Goal: Task Accomplishment & Management: Use online tool/utility

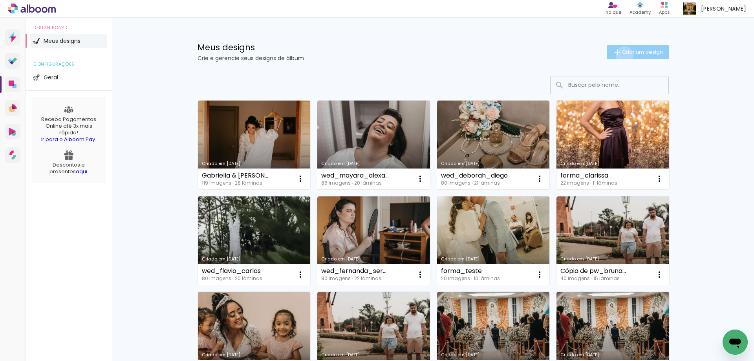
click at [622, 55] on span "Criar um design" at bounding box center [642, 52] width 41 height 5
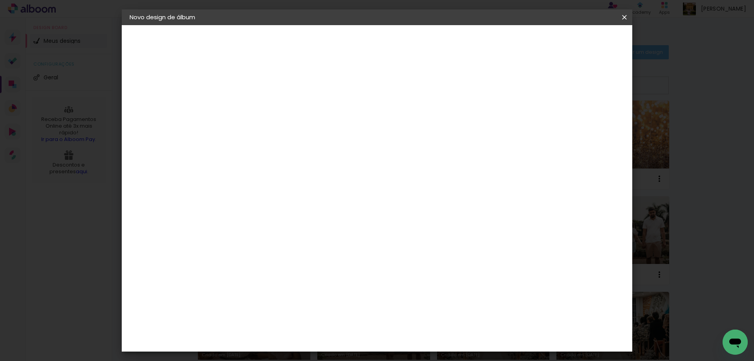
click at [258, 105] on input at bounding box center [258, 105] width 0 height 12
click at [0, 0] on iron-icon at bounding box center [0, 0] width 0 height 0
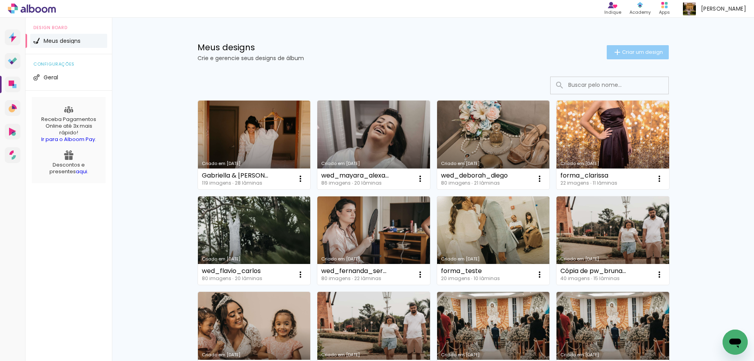
click at [616, 54] on iron-icon at bounding box center [617, 52] width 9 height 9
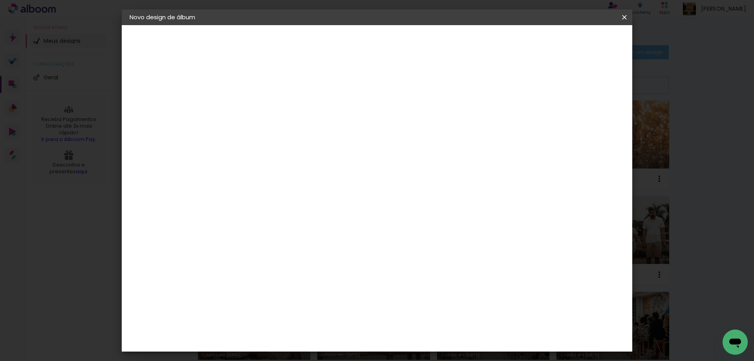
click at [0, 0] on div at bounding box center [0, 0] width 0 height 0
click at [258, 105] on input at bounding box center [258, 105] width 0 height 12
type input "wed_amanda_bruno"
type paper-input "wed_amanda_bruno"
click at [339, 37] on paper-button "Avançar" at bounding box center [319, 41] width 39 height 13
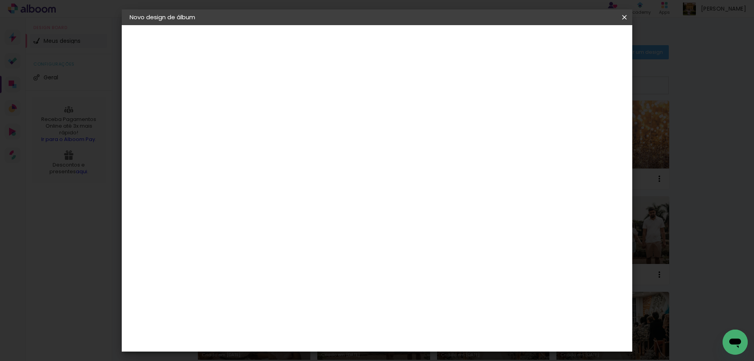
click at [0, 0] on slot "Tamanho Livre" at bounding box center [0, 0] width 0 height 0
click at [405, 37] on paper-button "Avançar" at bounding box center [386, 41] width 39 height 13
click at [423, 332] on input "60" at bounding box center [421, 328] width 20 height 12
type input "50"
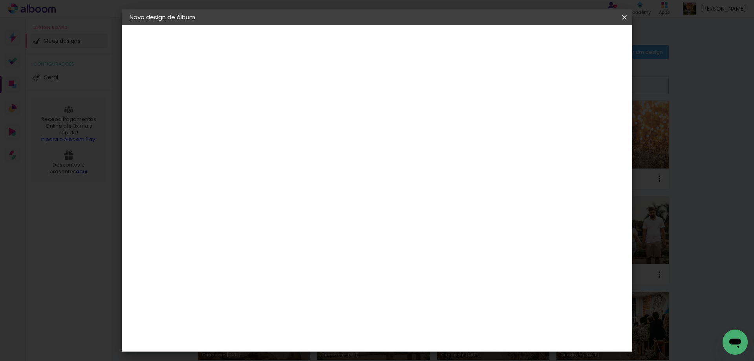
type paper-input "50"
click at [0, 0] on slot "Mostrar sangria" at bounding box center [0, 0] width 0 height 0
type paper-checkbox "on"
click at [0, 0] on slot "Mostrar sangria" at bounding box center [0, 0] width 0 height 0
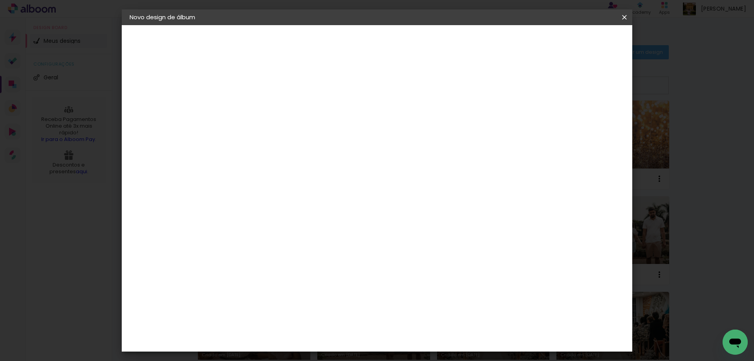
click at [0, 0] on slot "Mostrar sangria" at bounding box center [0, 0] width 0 height 0
click at [583, 46] on paper-button "Iniciar design" at bounding box center [557, 41] width 51 height 13
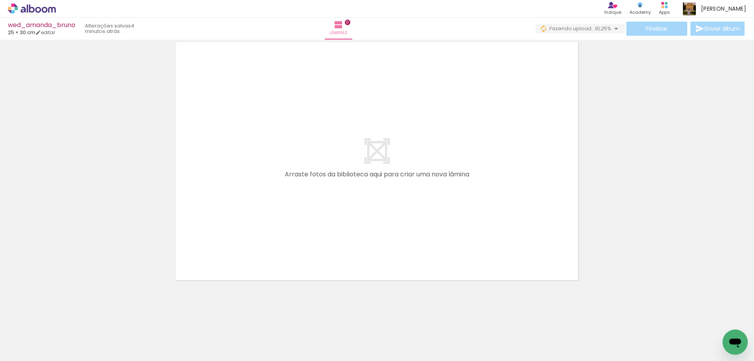
click at [37, 334] on input "Todas as fotos" at bounding box center [22, 337] width 30 height 7
click at [0, 0] on slot "Não utilizadas" at bounding box center [0, 0] width 0 height 0
type input "Não utilizadas"
drag, startPoint x: 175, startPoint y: 356, endPoint x: 24, endPoint y: 12, distance: 374.9
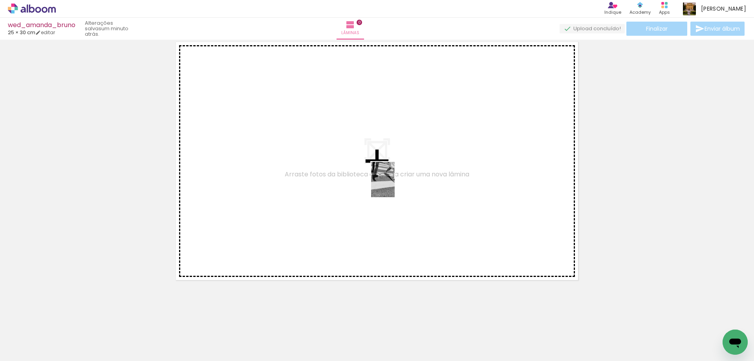
drag, startPoint x: 725, startPoint y: 325, endPoint x: 395, endPoint y: 185, distance: 358.5
click at [395, 185] on quentale-workspace at bounding box center [377, 180] width 754 height 361
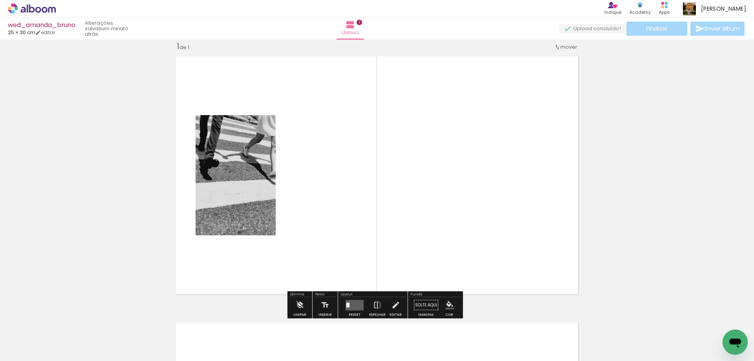
scroll to position [10, 0]
click at [349, 305] on quentale-layouter at bounding box center [355, 305] width 18 height 11
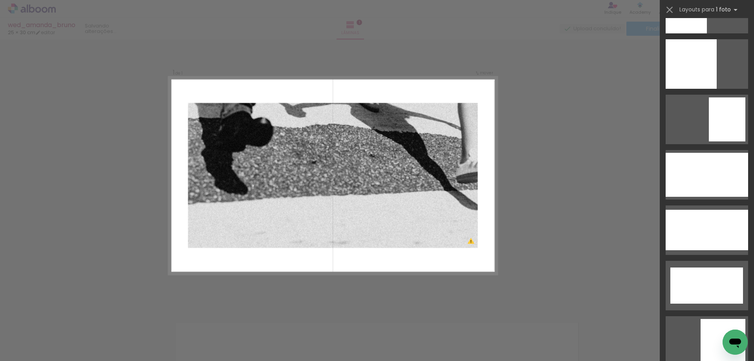
scroll to position [2083, 0]
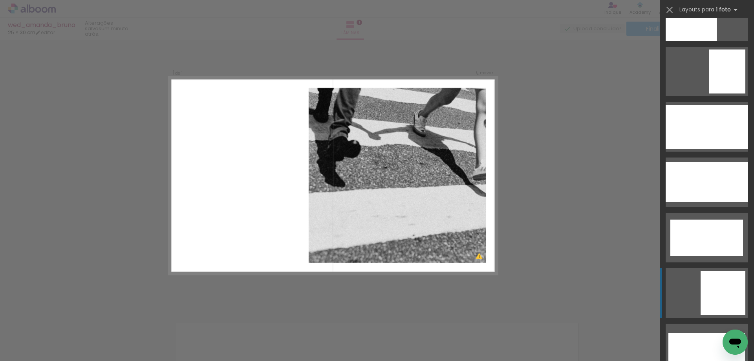
click at [706, 41] on div at bounding box center [691, 16] width 51 height 50
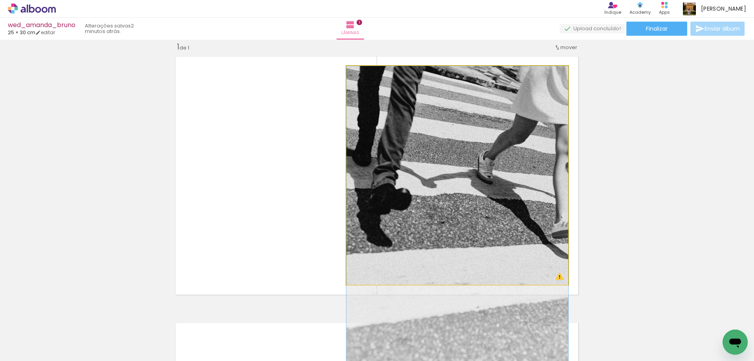
drag, startPoint x: 466, startPoint y: 162, endPoint x: 439, endPoint y: 229, distance: 72.1
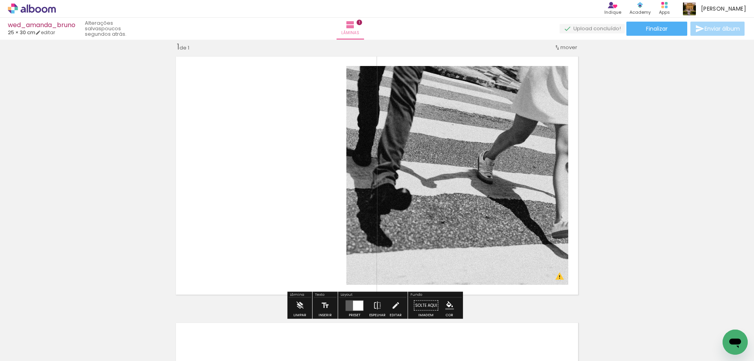
click at [128, 233] on div "Inserir lâmina 1 de 1 O Designbox precisará aumentar a sua imagem em 187% para …" at bounding box center [377, 298] width 754 height 533
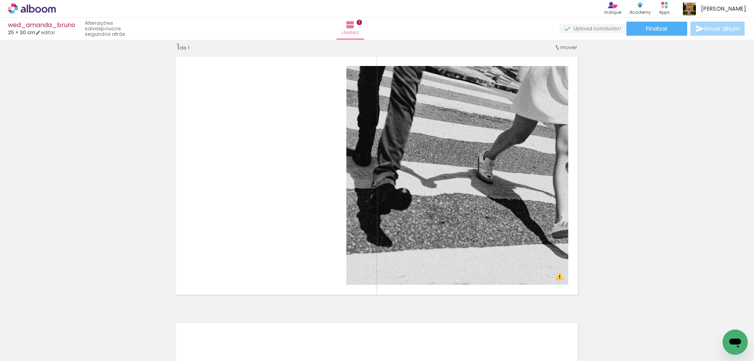
click at [7, 184] on div "Inserir lâmina 1 de 1 O Designbox precisará aumentar a sua imagem em 187% para …" at bounding box center [377, 298] width 754 height 533
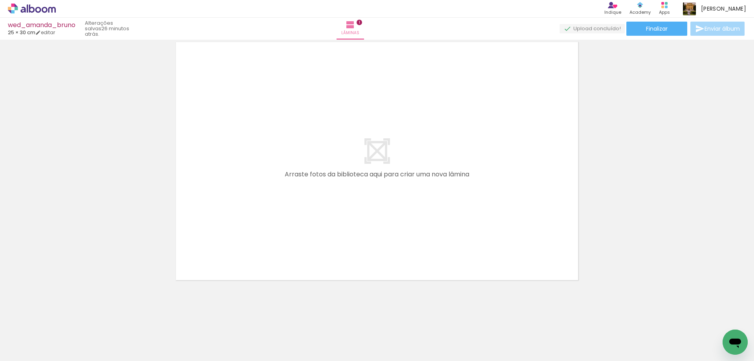
scroll to position [0, 0]
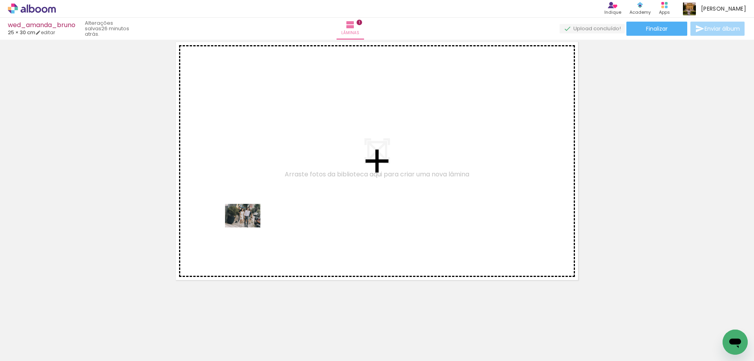
drag, startPoint x: 86, startPoint y: 338, endPoint x: 249, endPoint y: 228, distance: 196.6
click at [249, 228] on quentale-workspace at bounding box center [377, 180] width 754 height 361
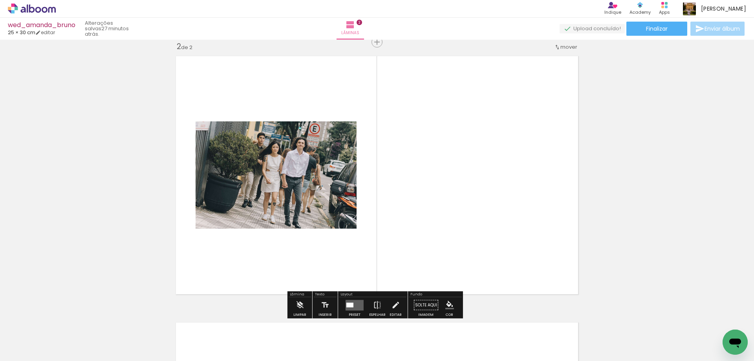
scroll to position [277, 0]
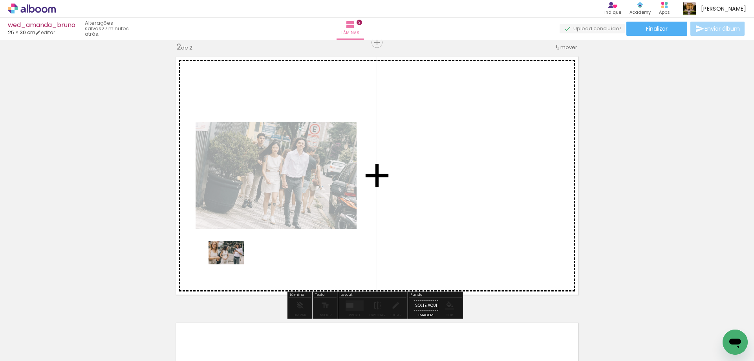
drag, startPoint x: 84, startPoint y: 338, endPoint x: 232, endPoint y: 264, distance: 165.0
click at [232, 264] on quentale-workspace at bounding box center [377, 180] width 754 height 361
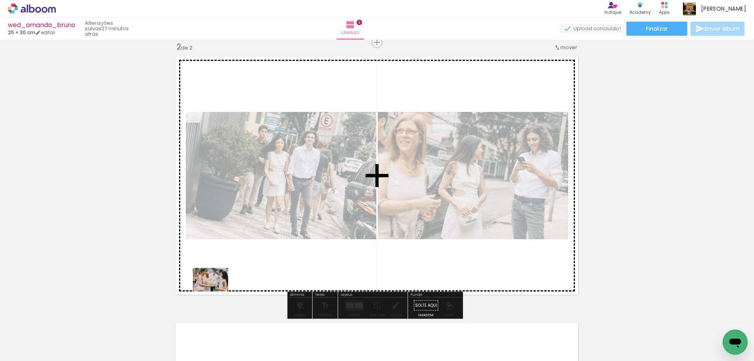
drag, startPoint x: 94, startPoint y: 336, endPoint x: 217, endPoint y: 292, distance: 130.6
click at [217, 292] on quentale-workspace at bounding box center [377, 180] width 754 height 361
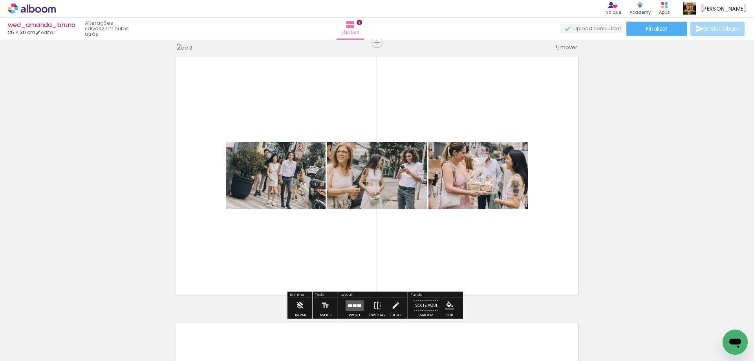
click at [358, 305] on div at bounding box center [360, 305] width 4 height 3
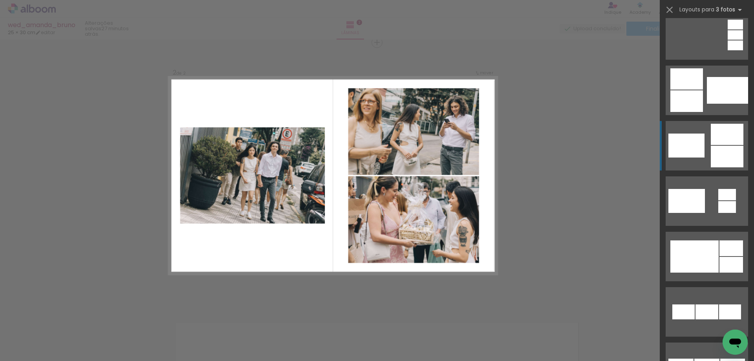
scroll to position [236, 0]
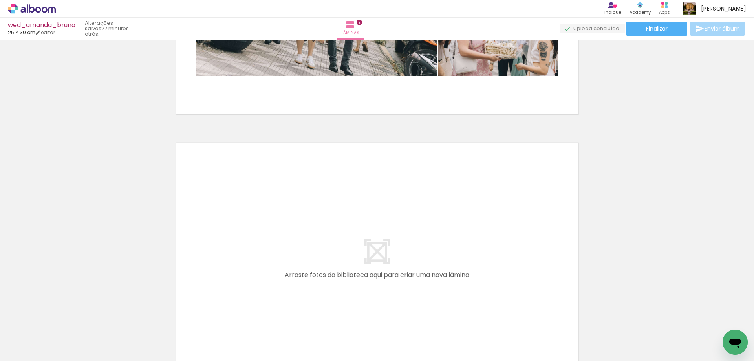
scroll to position [473, 0]
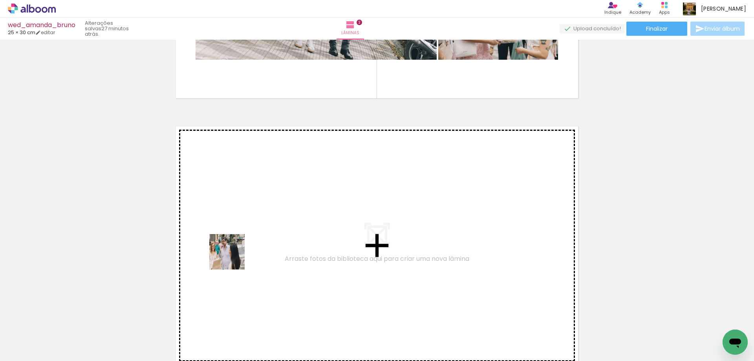
drag, startPoint x: 75, startPoint y: 337, endPoint x: 233, endPoint y: 258, distance: 176.6
click at [233, 258] on quentale-workspace at bounding box center [377, 180] width 754 height 361
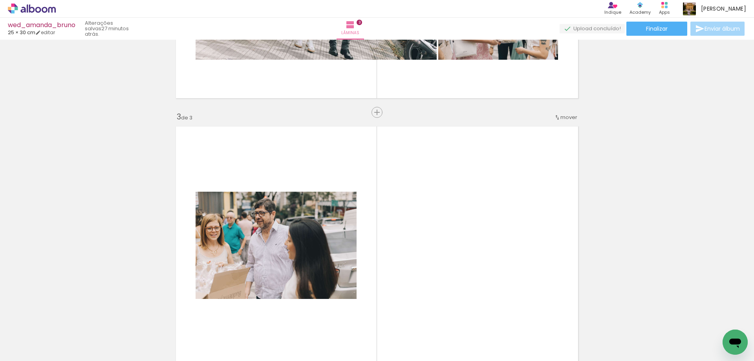
scroll to position [543, 0]
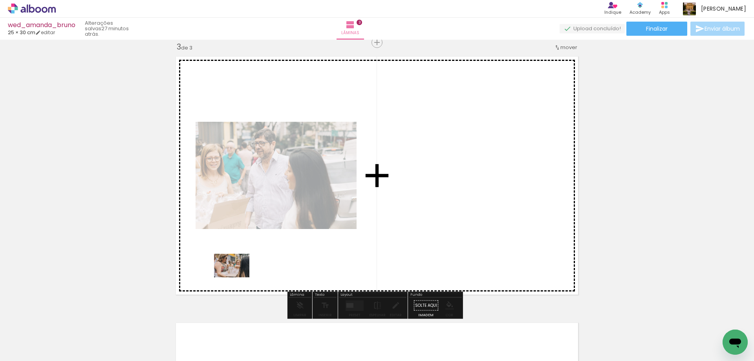
drag, startPoint x: 88, startPoint y: 333, endPoint x: 238, endPoint y: 277, distance: 160.1
click at [238, 277] on quentale-workspace at bounding box center [377, 180] width 754 height 361
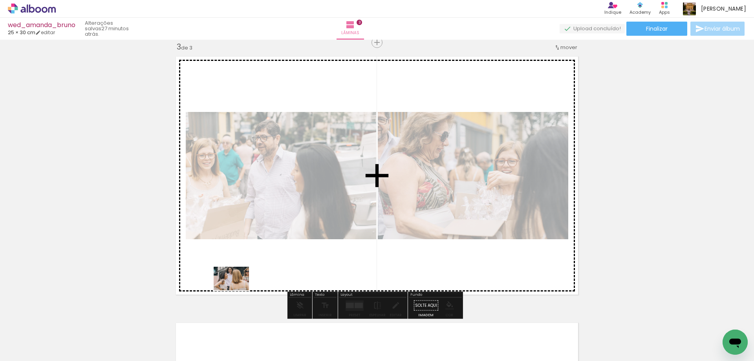
drag, startPoint x: 85, startPoint y: 342, endPoint x: 237, endPoint y: 290, distance: 161.0
click at [237, 290] on quentale-workspace at bounding box center [377, 180] width 754 height 361
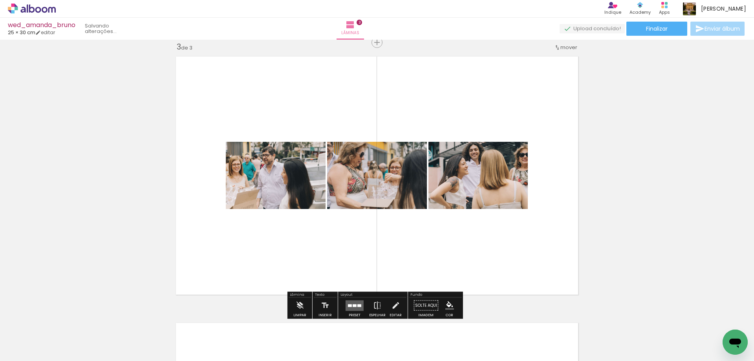
click at [358, 304] on div at bounding box center [360, 305] width 4 height 3
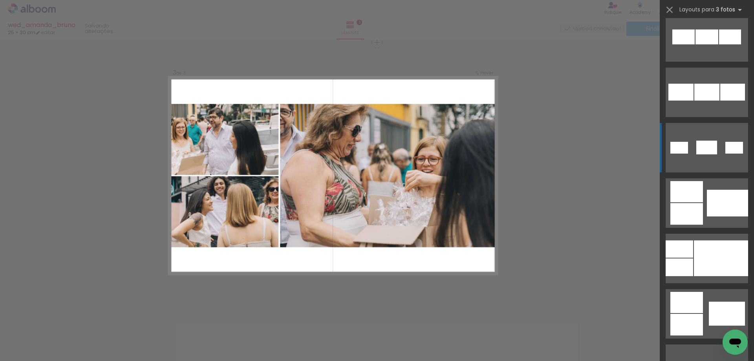
scroll to position [511, 0]
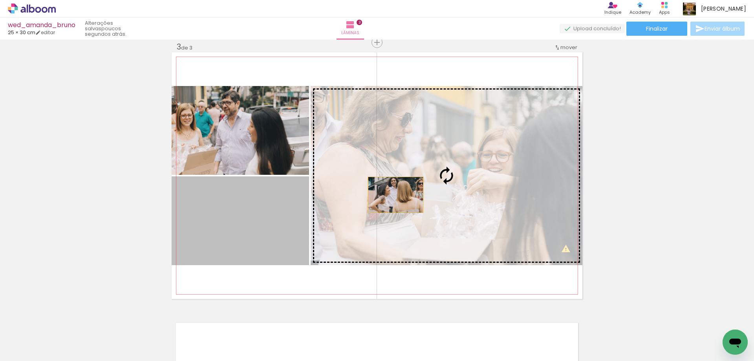
drag, startPoint x: 279, startPoint y: 214, endPoint x: 393, endPoint y: 195, distance: 115.9
click at [0, 0] on slot at bounding box center [0, 0] width 0 height 0
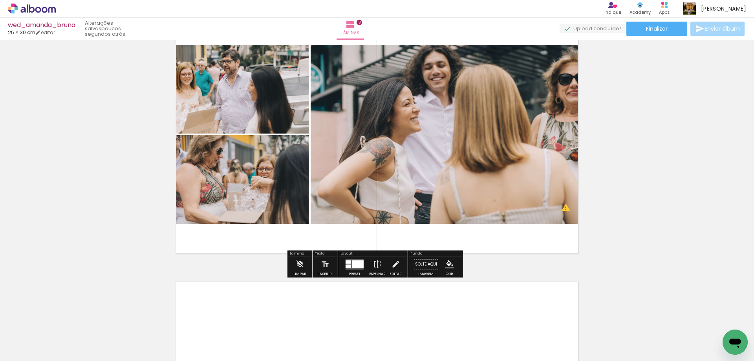
scroll to position [661, 0]
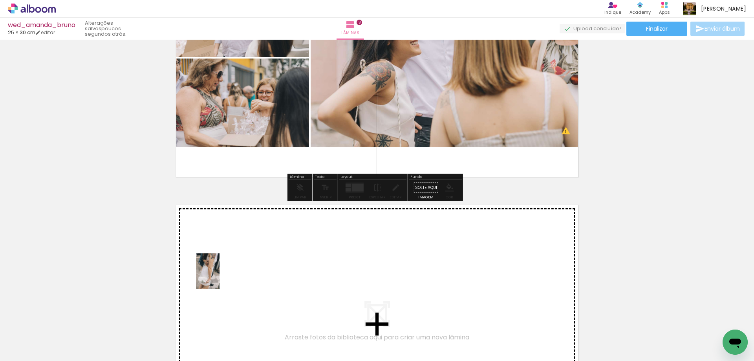
drag, startPoint x: 81, startPoint y: 335, endPoint x: 220, endPoint y: 277, distance: 150.2
click at [220, 277] on quentale-workspace at bounding box center [377, 180] width 754 height 361
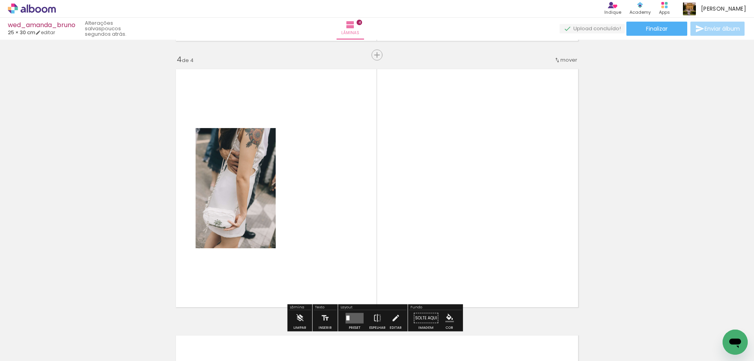
scroll to position [809, 0]
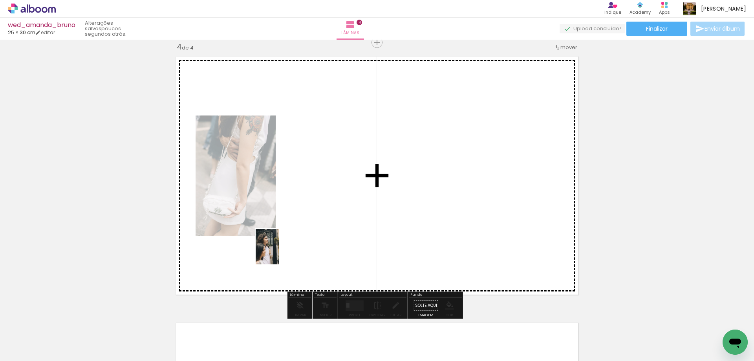
drag, startPoint x: 84, startPoint y: 344, endPoint x: 279, endPoint y: 253, distance: 215.5
click at [279, 253] on quentale-workspace at bounding box center [377, 180] width 754 height 361
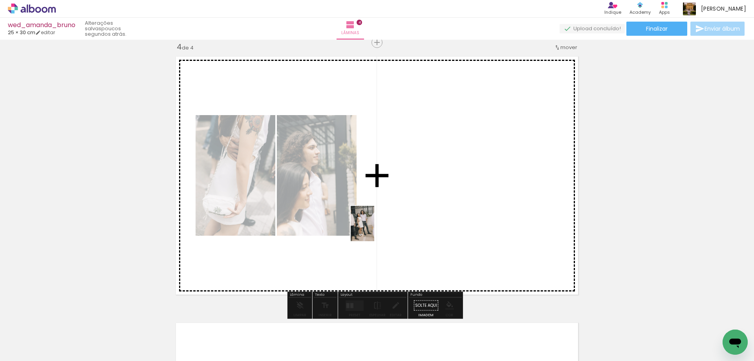
drag, startPoint x: 84, startPoint y: 334, endPoint x: 391, endPoint y: 223, distance: 326.0
click at [391, 223] on quentale-workspace at bounding box center [377, 180] width 754 height 361
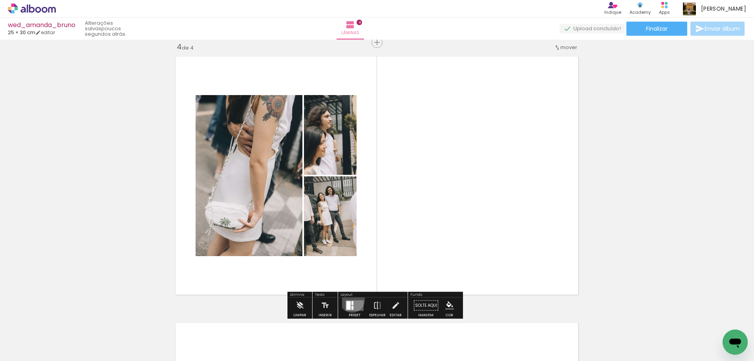
click at [350, 300] on div at bounding box center [354, 306] width 21 height 16
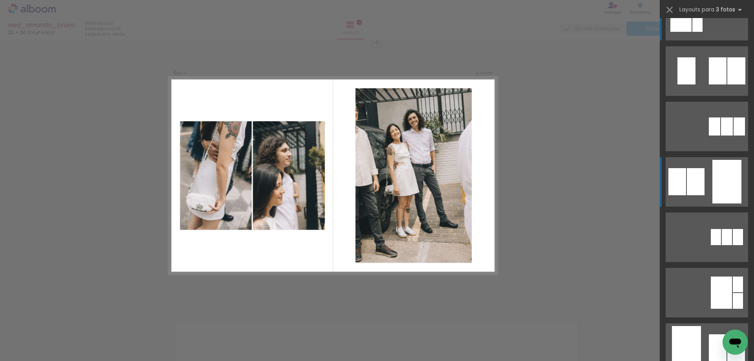
scroll to position [39, 0]
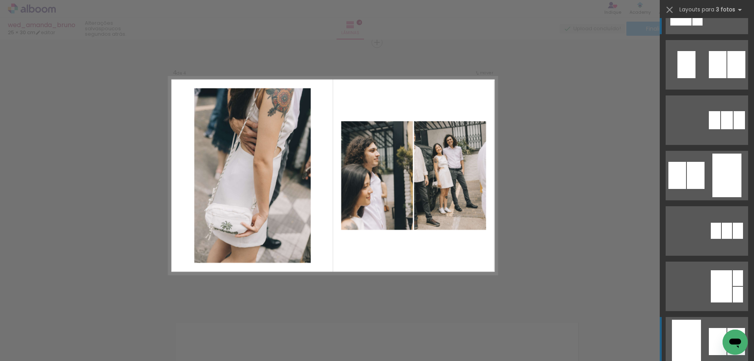
click at [692, 78] on div at bounding box center [687, 64] width 18 height 27
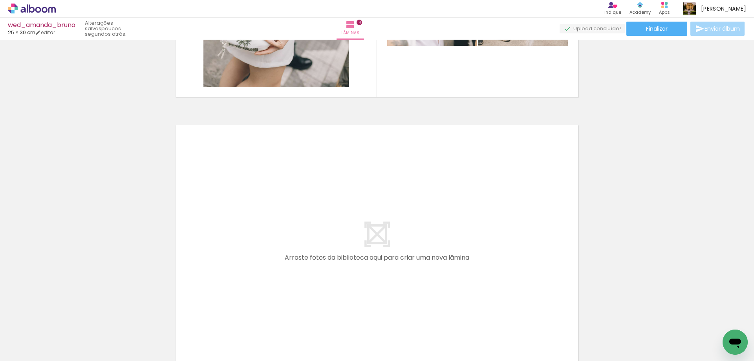
scroll to position [1045, 0]
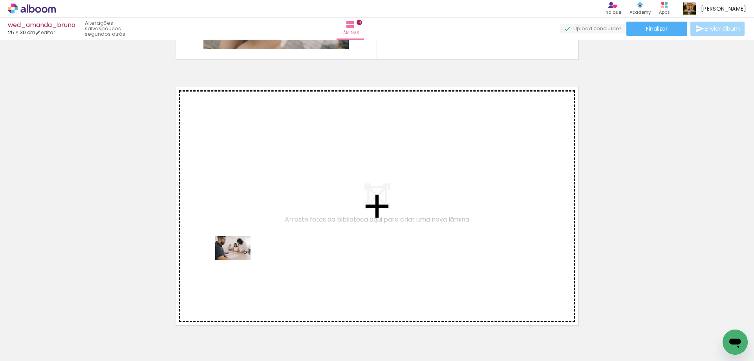
drag, startPoint x: 75, startPoint y: 337, endPoint x: 239, endPoint y: 260, distance: 181.2
click at [239, 260] on quentale-workspace at bounding box center [377, 180] width 754 height 361
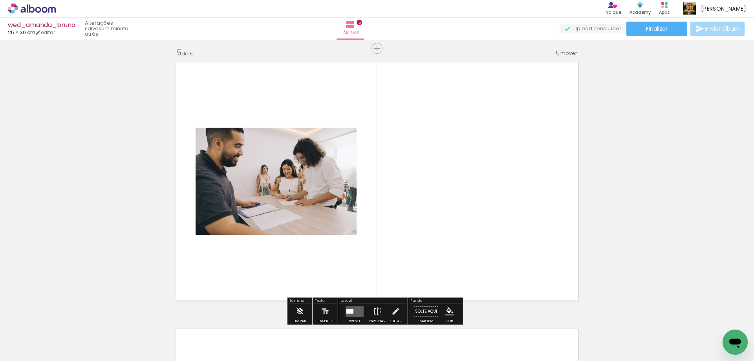
scroll to position [1076, 0]
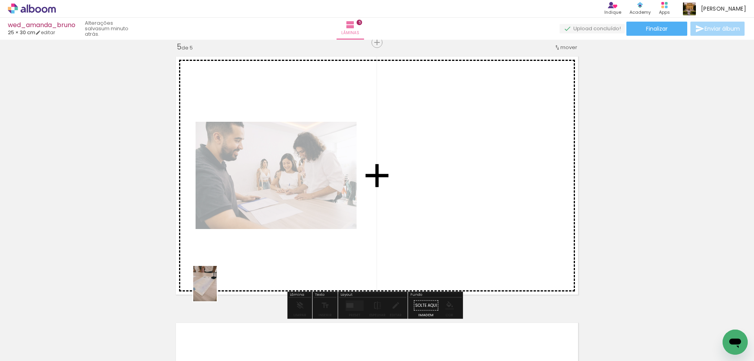
drag, startPoint x: 75, startPoint y: 339, endPoint x: 217, endPoint y: 290, distance: 150.4
click at [217, 290] on quentale-workspace at bounding box center [377, 180] width 754 height 361
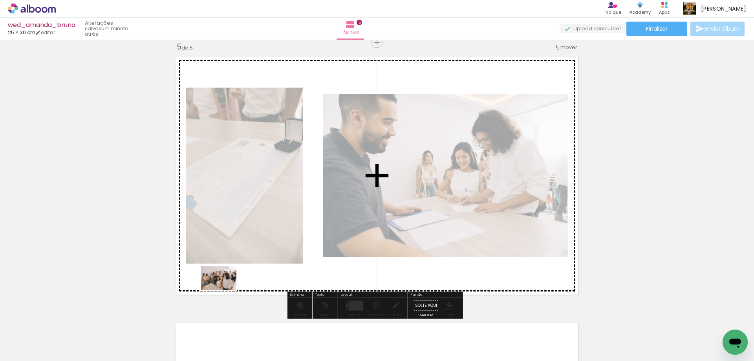
drag, startPoint x: 92, startPoint y: 341, endPoint x: 225, endPoint y: 290, distance: 142.7
click at [225, 290] on quentale-workspace at bounding box center [377, 180] width 754 height 361
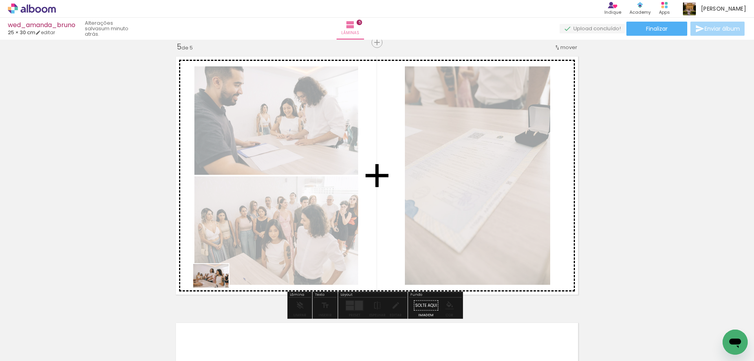
drag, startPoint x: 92, startPoint y: 342, endPoint x: 217, endPoint y: 288, distance: 136.6
click at [217, 288] on quentale-workspace at bounding box center [377, 180] width 754 height 361
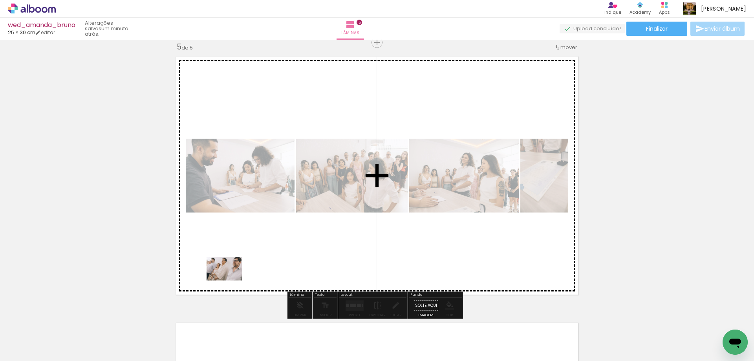
drag, startPoint x: 89, startPoint y: 337, endPoint x: 230, endPoint y: 281, distance: 152.4
click at [230, 281] on quentale-workspace at bounding box center [377, 180] width 754 height 361
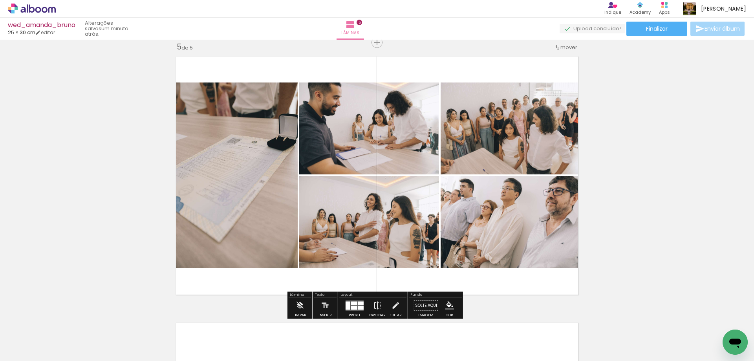
click at [377, 305] on iron-icon at bounding box center [377, 306] width 9 height 16
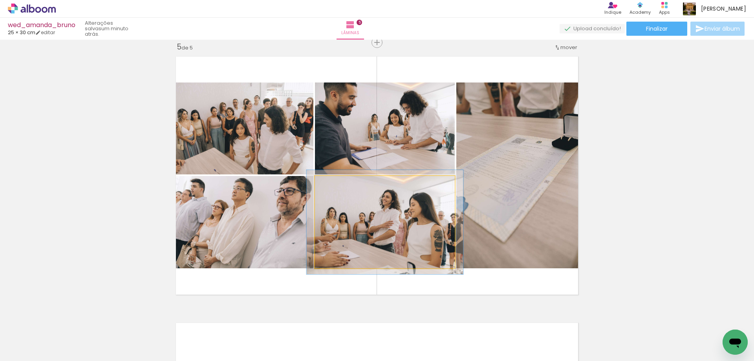
type paper-slider "112"
click at [335, 185] on div at bounding box center [336, 184] width 7 height 7
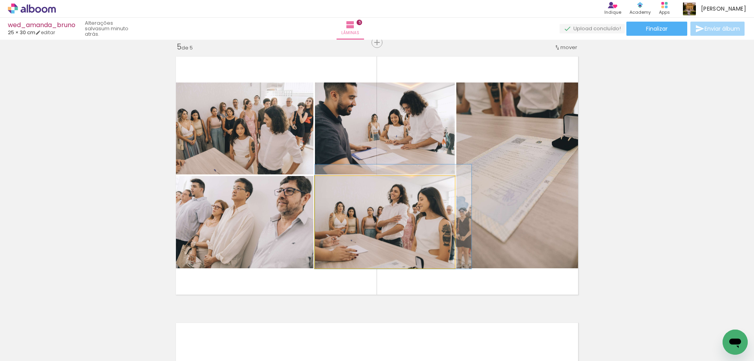
drag, startPoint x: 377, startPoint y: 225, endPoint x: 386, endPoint y: 220, distance: 10.9
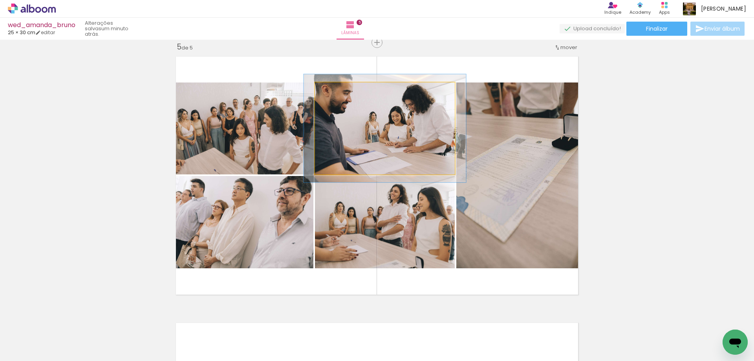
drag, startPoint x: 332, startPoint y: 94, endPoint x: 336, endPoint y: 93, distance: 4.4
type paper-slider "116"
click at [336, 93] on div at bounding box center [338, 90] width 13 height 13
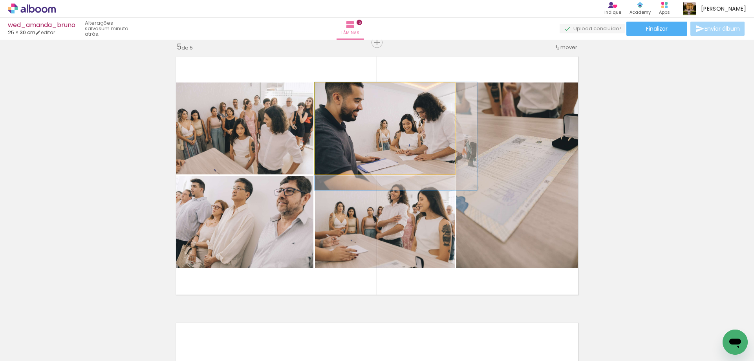
drag, startPoint x: 369, startPoint y: 117, endPoint x: 384, endPoint y: 131, distance: 20.9
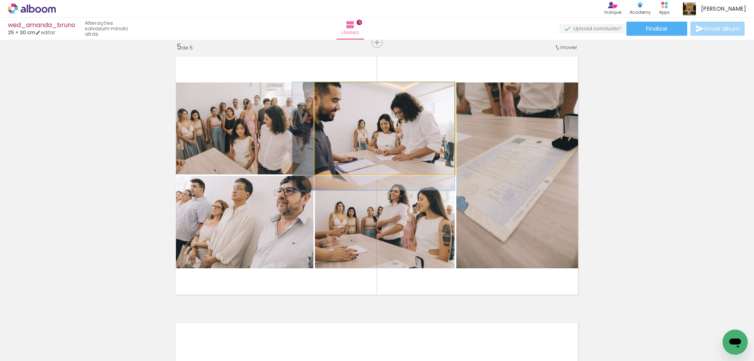
drag, startPoint x: 402, startPoint y: 140, endPoint x: 360, endPoint y: 141, distance: 42.1
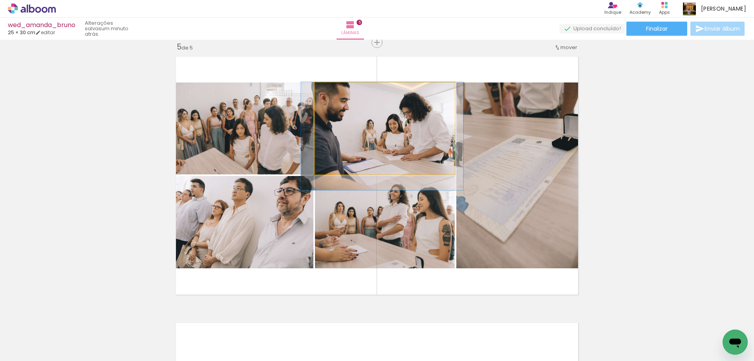
drag, startPoint x: 389, startPoint y: 144, endPoint x: 396, endPoint y: 144, distance: 7.1
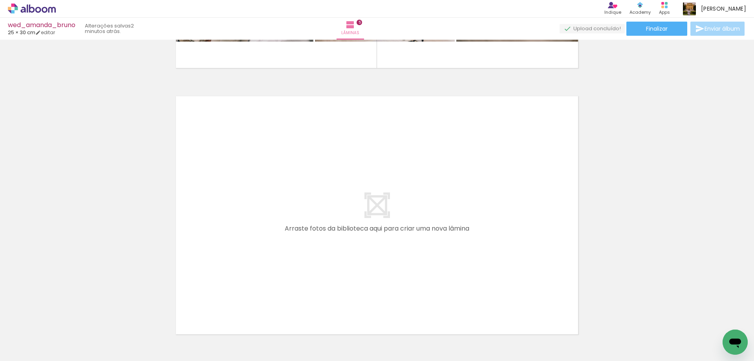
scroll to position [1312, 0]
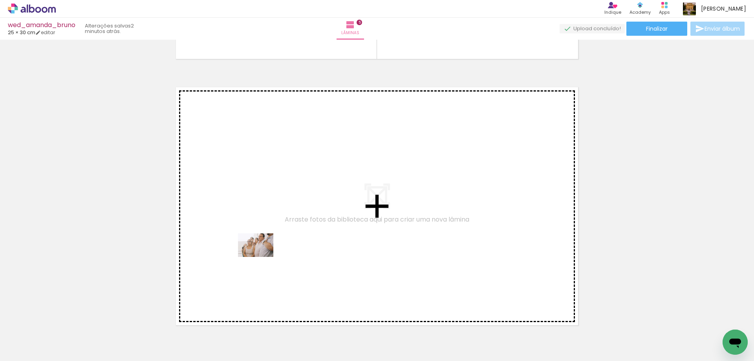
drag, startPoint x: 95, startPoint y: 338, endPoint x: 262, endPoint y: 257, distance: 185.7
click at [262, 257] on quentale-workspace at bounding box center [377, 180] width 754 height 361
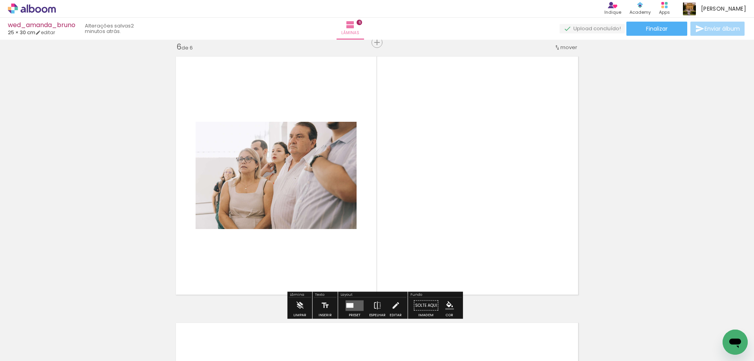
scroll to position [1342, 0]
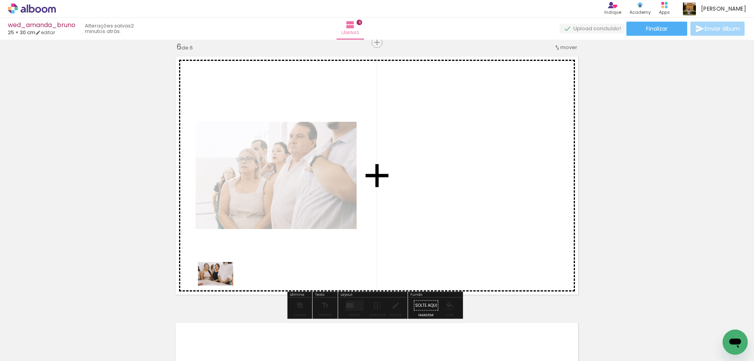
drag, startPoint x: 84, startPoint y: 338, endPoint x: 222, endPoint y: 286, distance: 147.5
click at [222, 286] on quentale-workspace at bounding box center [377, 180] width 754 height 361
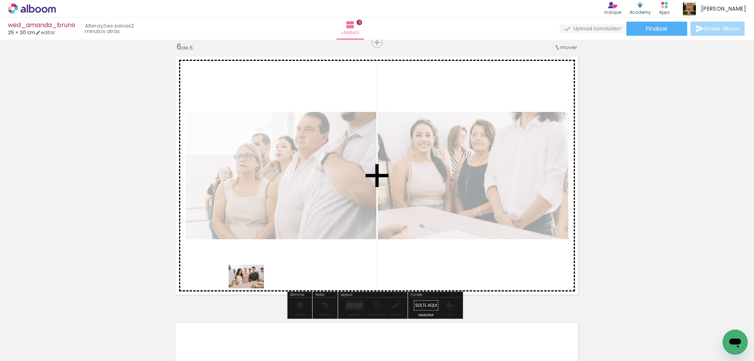
drag, startPoint x: 77, startPoint y: 343, endPoint x: 252, endPoint y: 288, distance: 183.3
click at [252, 288] on quentale-workspace at bounding box center [377, 180] width 754 height 361
